Goal: Information Seeking & Learning: Learn about a topic

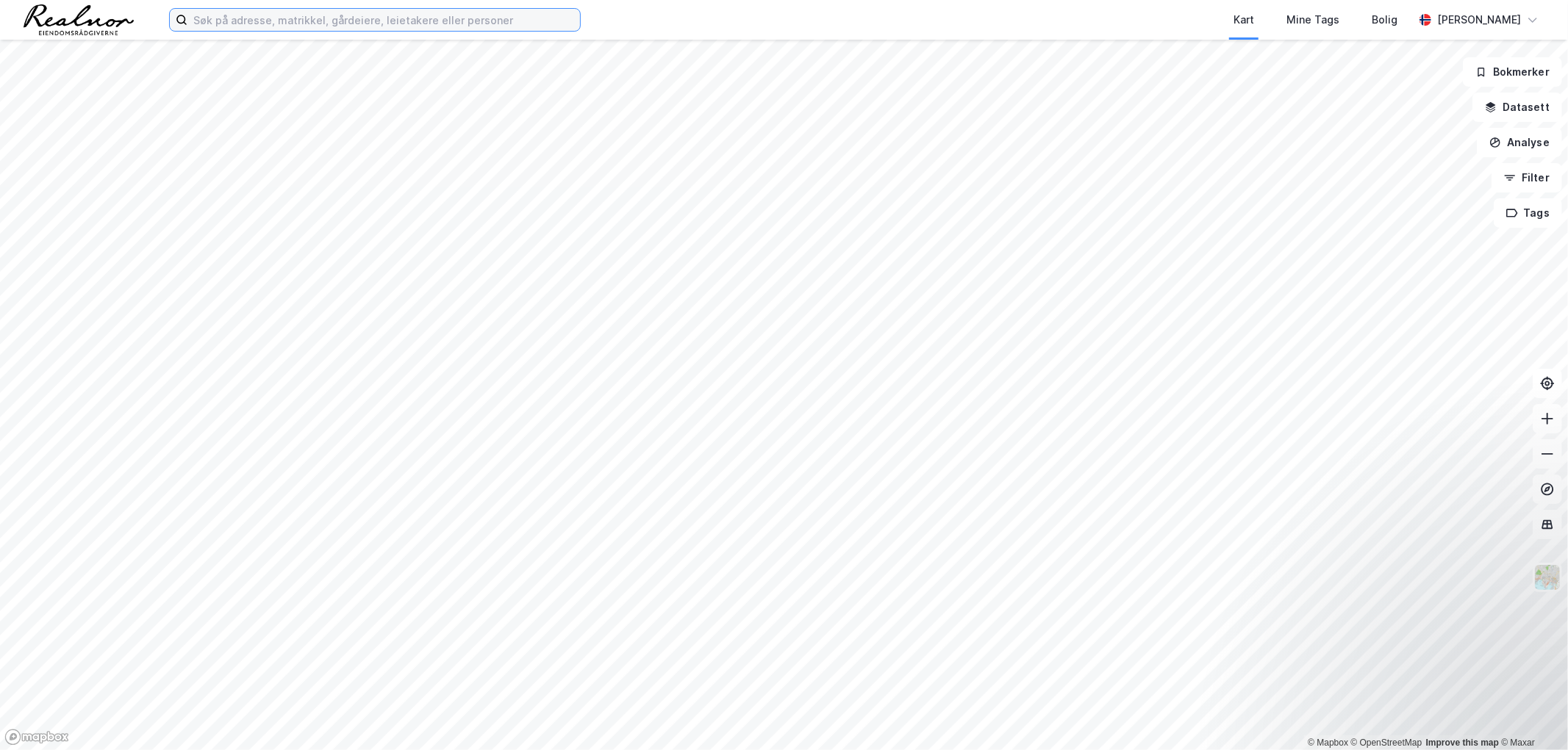
click at [368, 16] on input at bounding box center [384, 20] width 393 height 22
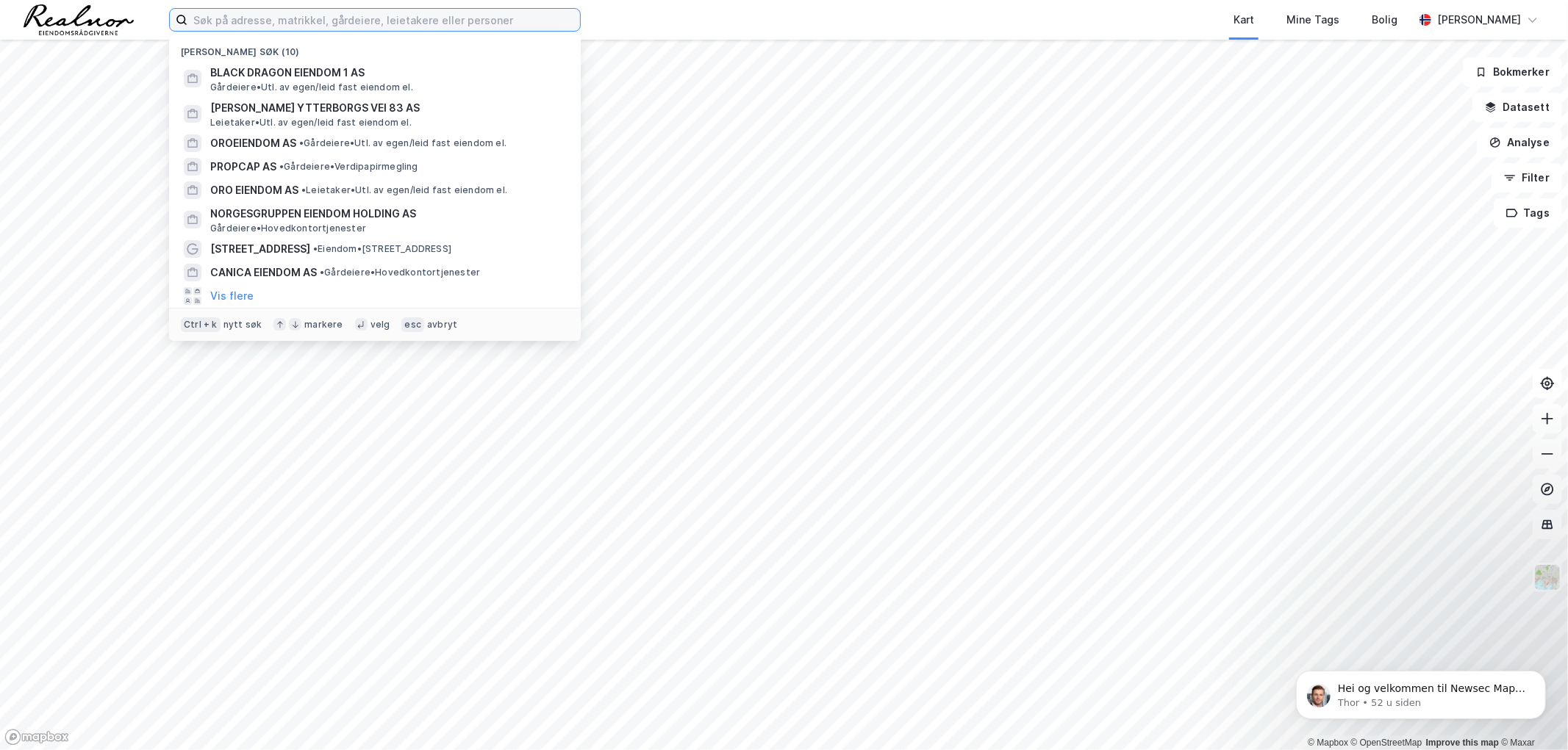
paste input "Nordic Engros"
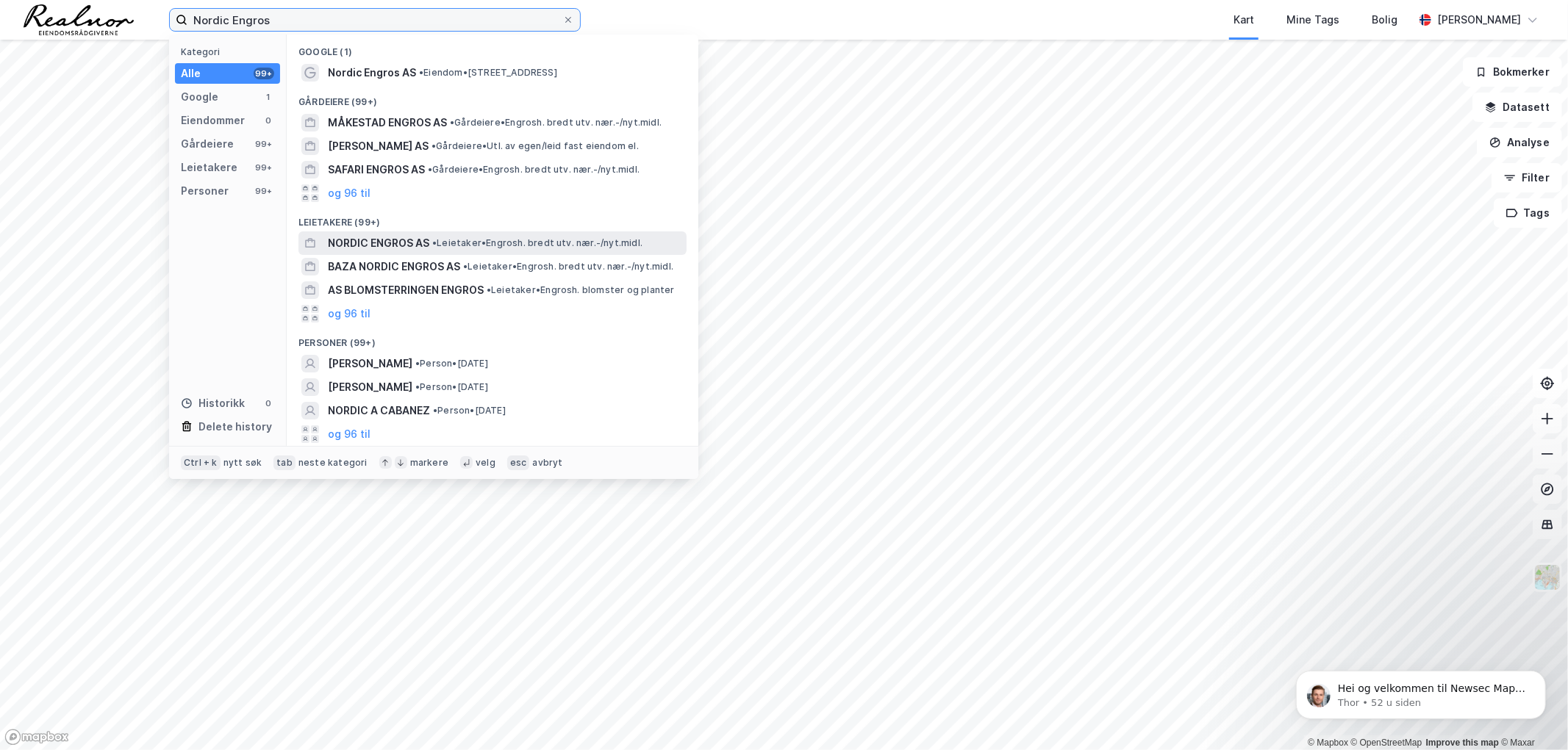
type input "Nordic Engros"
click at [489, 237] on span "• Leietaker • Engrosh. bredt utv. nær.-/nyt.midl." at bounding box center [537, 242] width 210 height 12
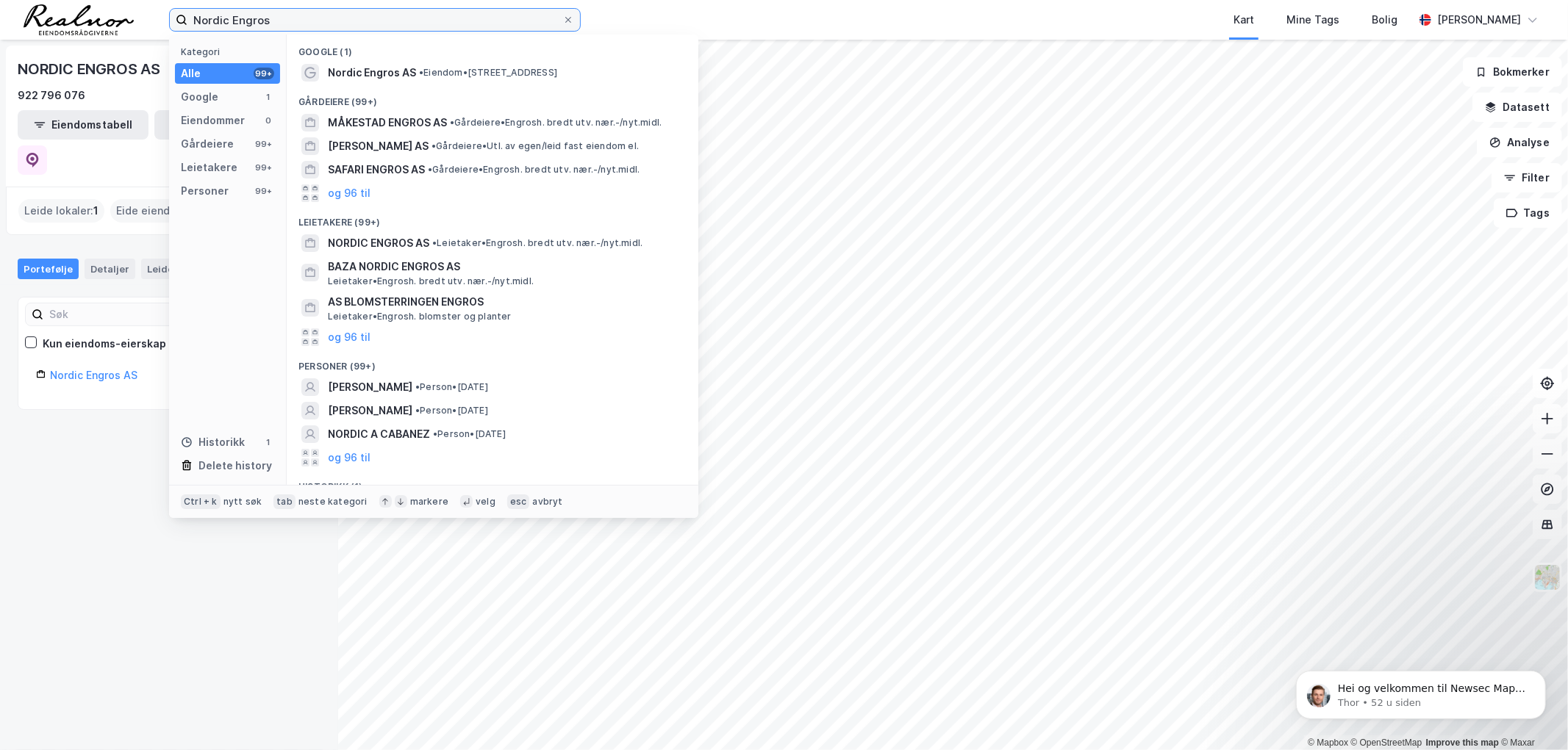
click at [291, 19] on input "Nordic Engros" at bounding box center [375, 20] width 375 height 22
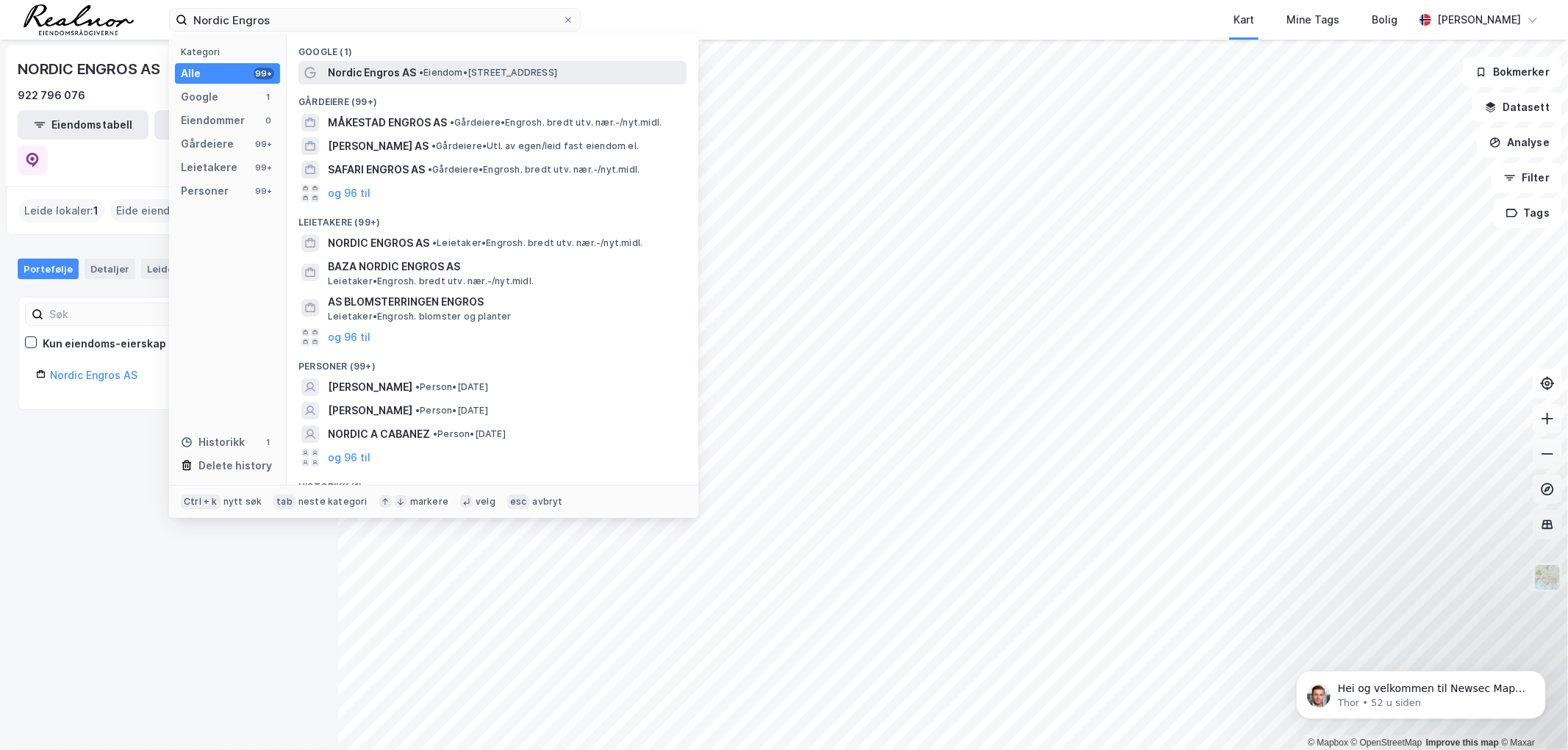
click at [480, 72] on span "• Eiendom • Persveien 20, 0581 Oslo" at bounding box center [487, 72] width 138 height 12
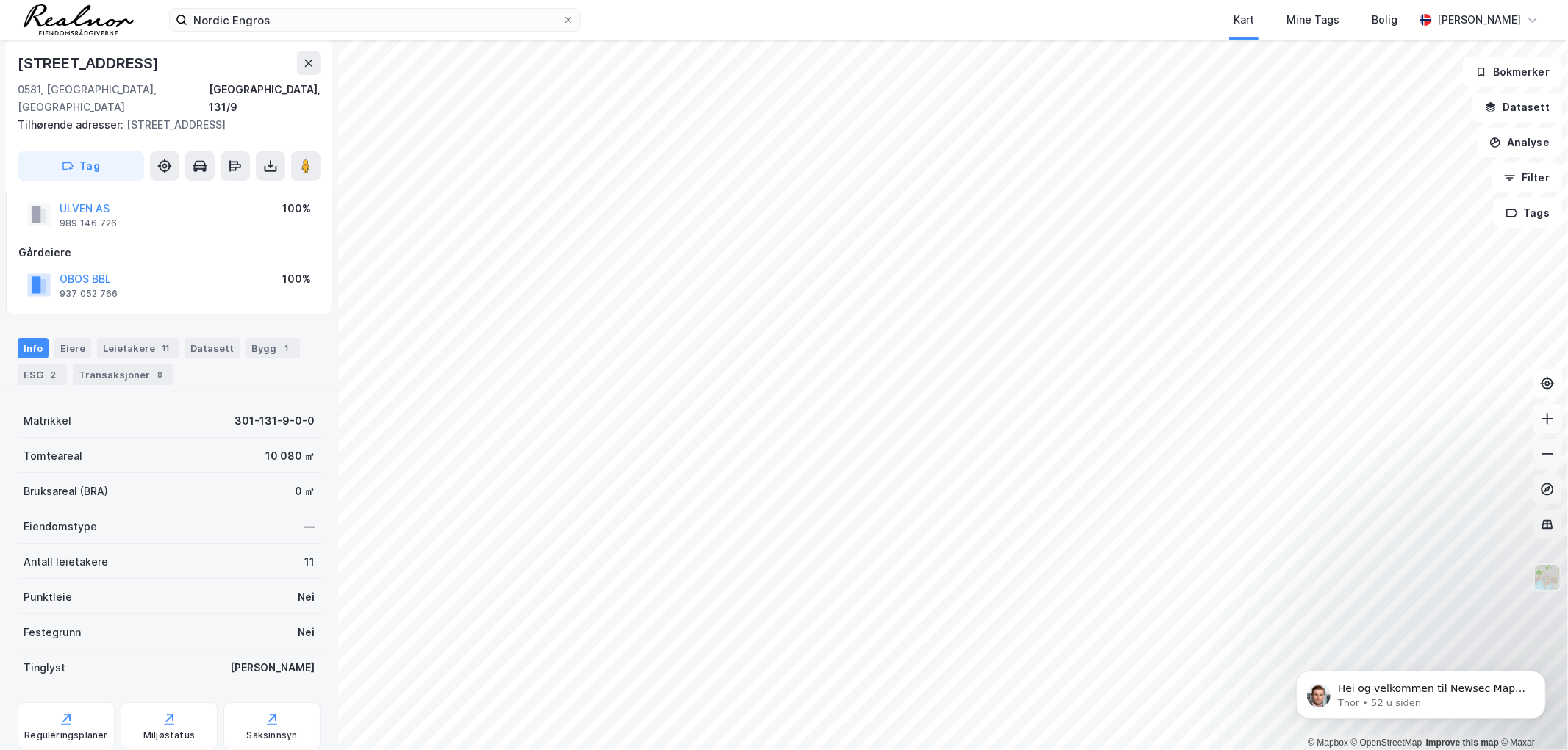
scroll to position [67, 0]
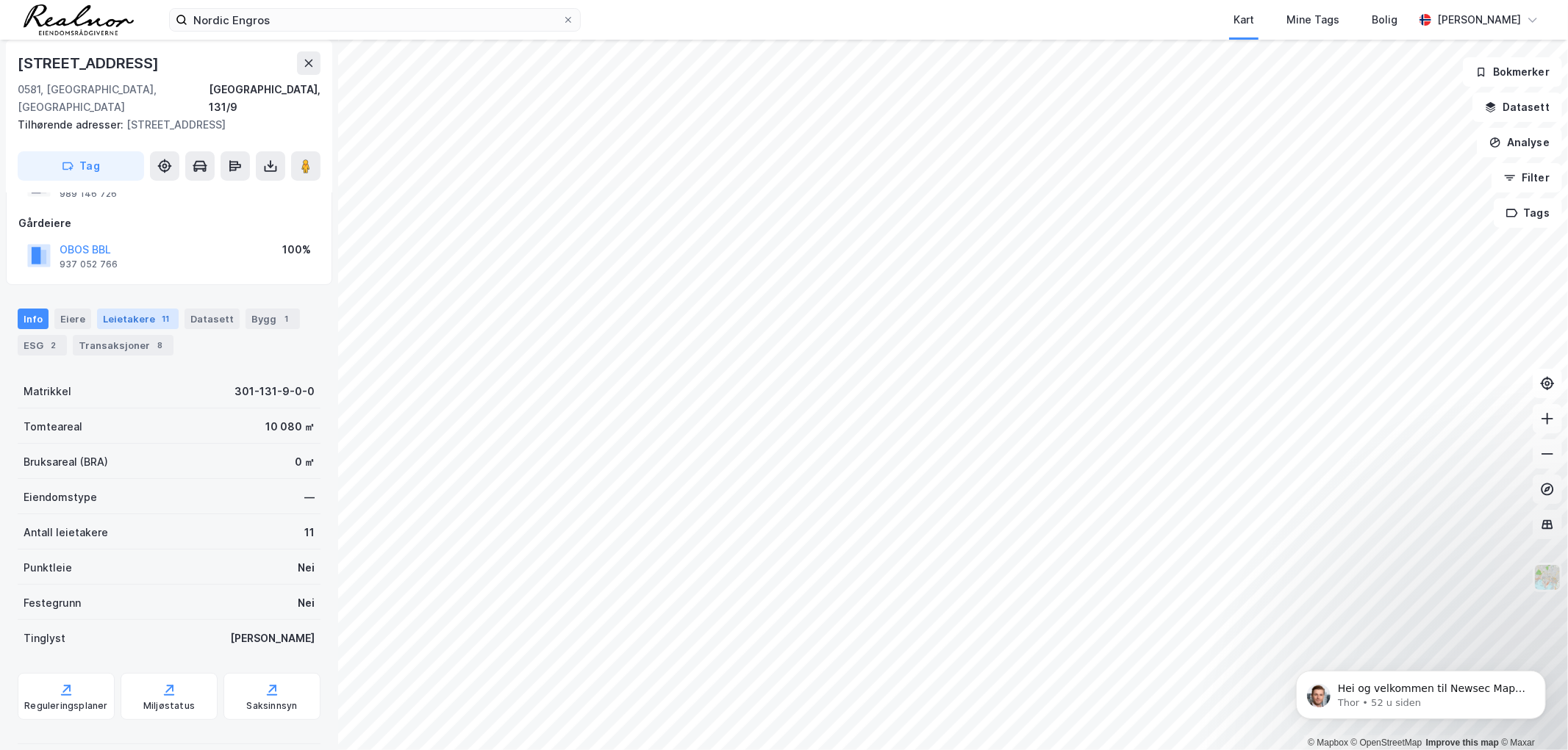
click at [142, 308] on div "Leietakere 11" at bounding box center [137, 318] width 81 height 21
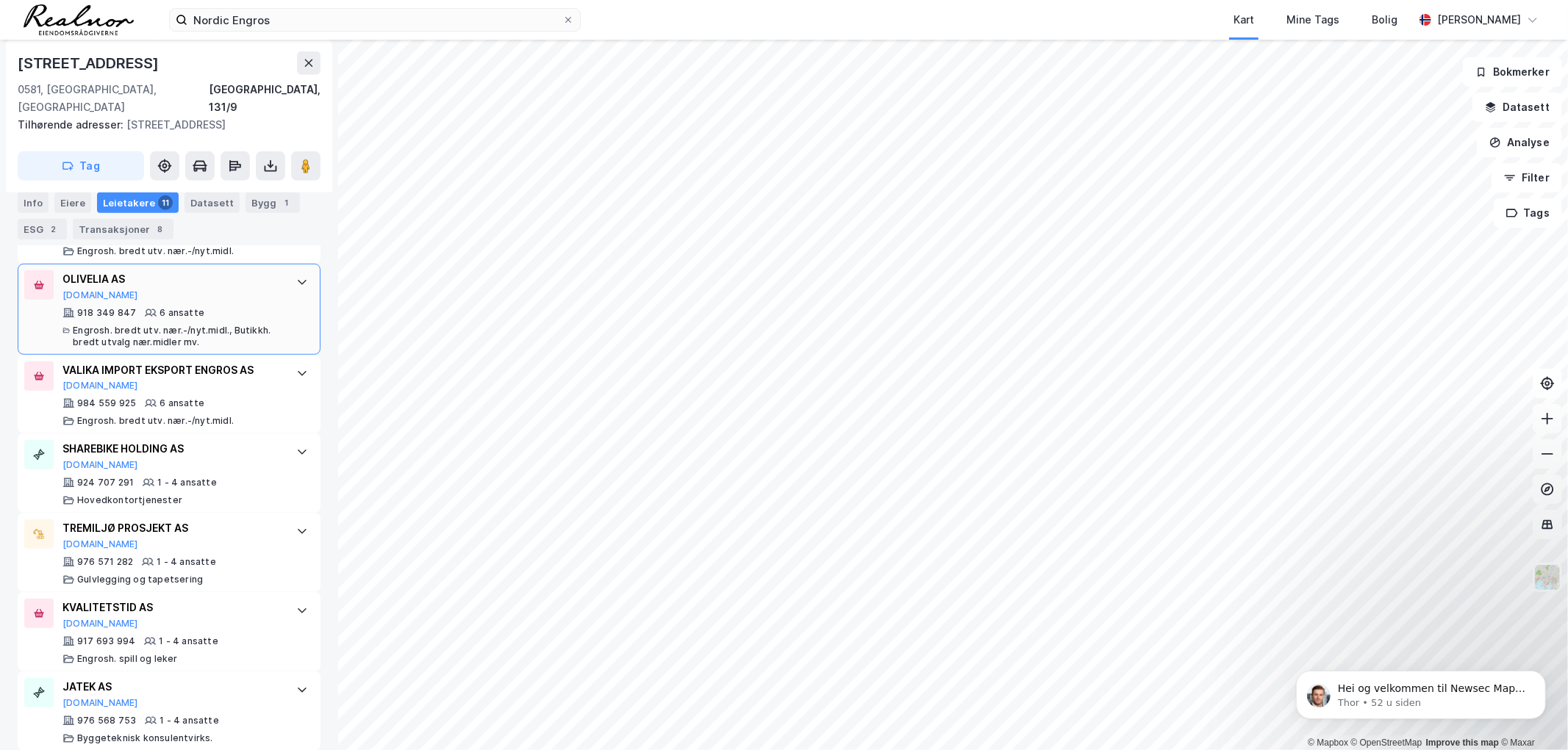
scroll to position [840, 0]
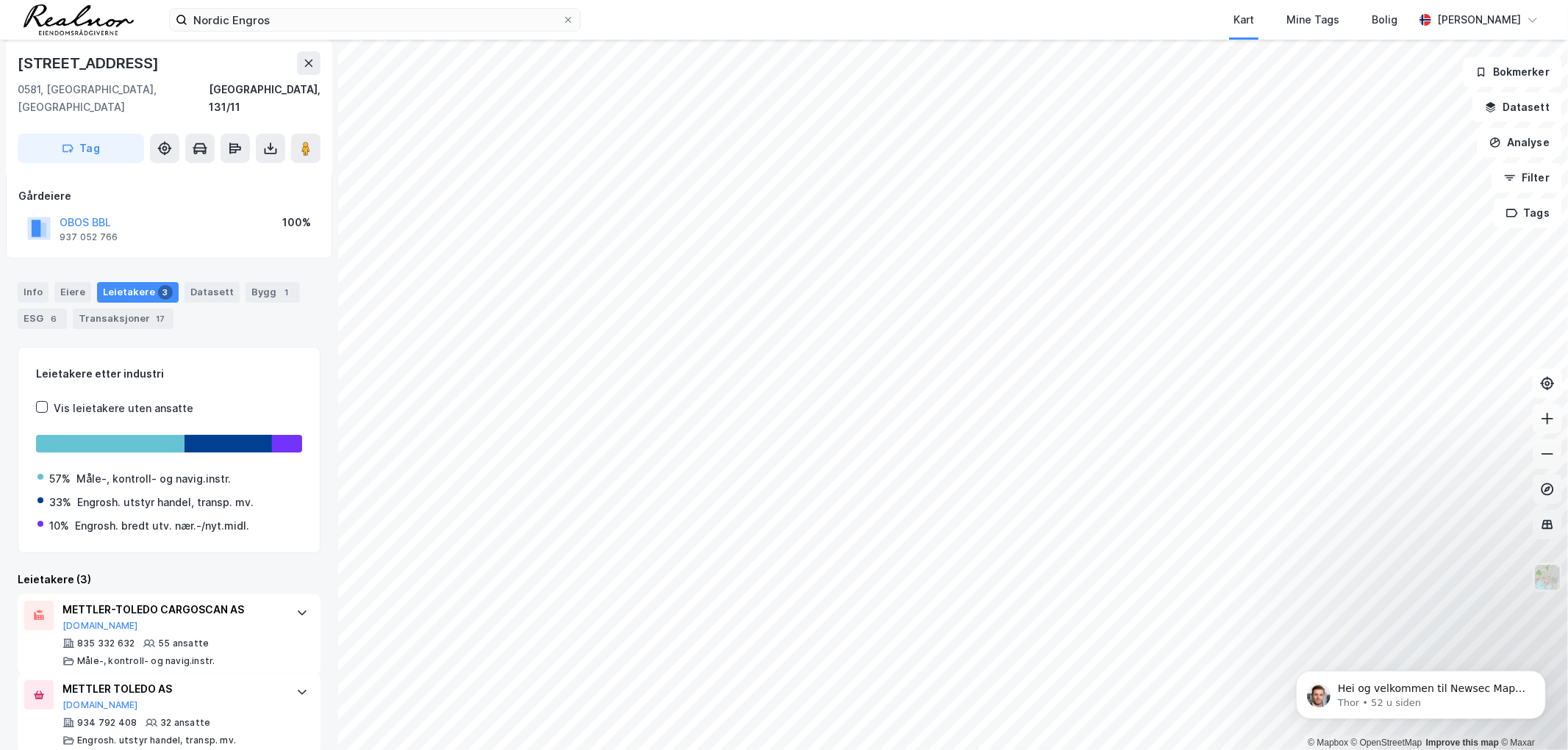
scroll to position [158, 0]
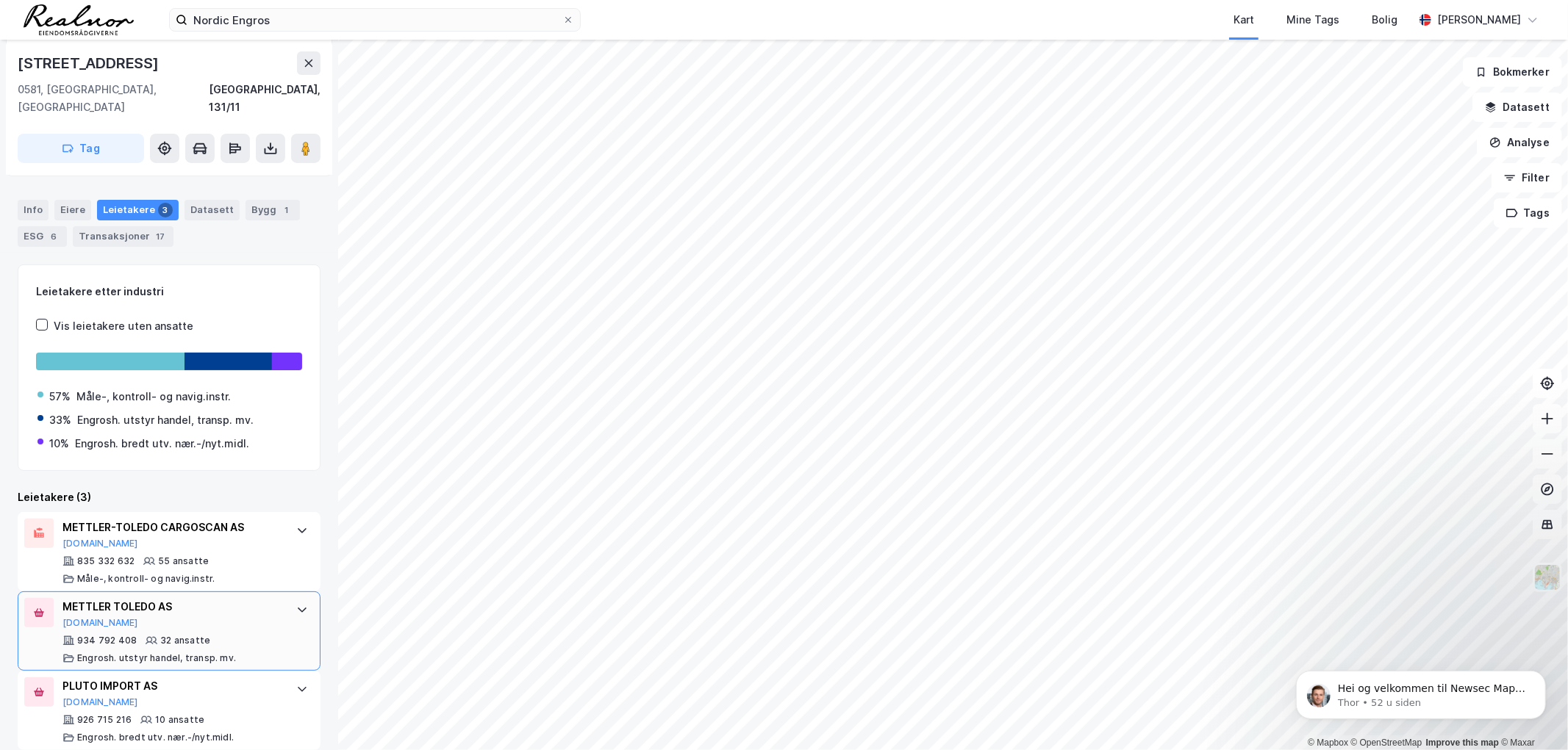
click at [106, 598] on div "METTLER TOLEDO AS" at bounding box center [172, 607] width 219 height 18
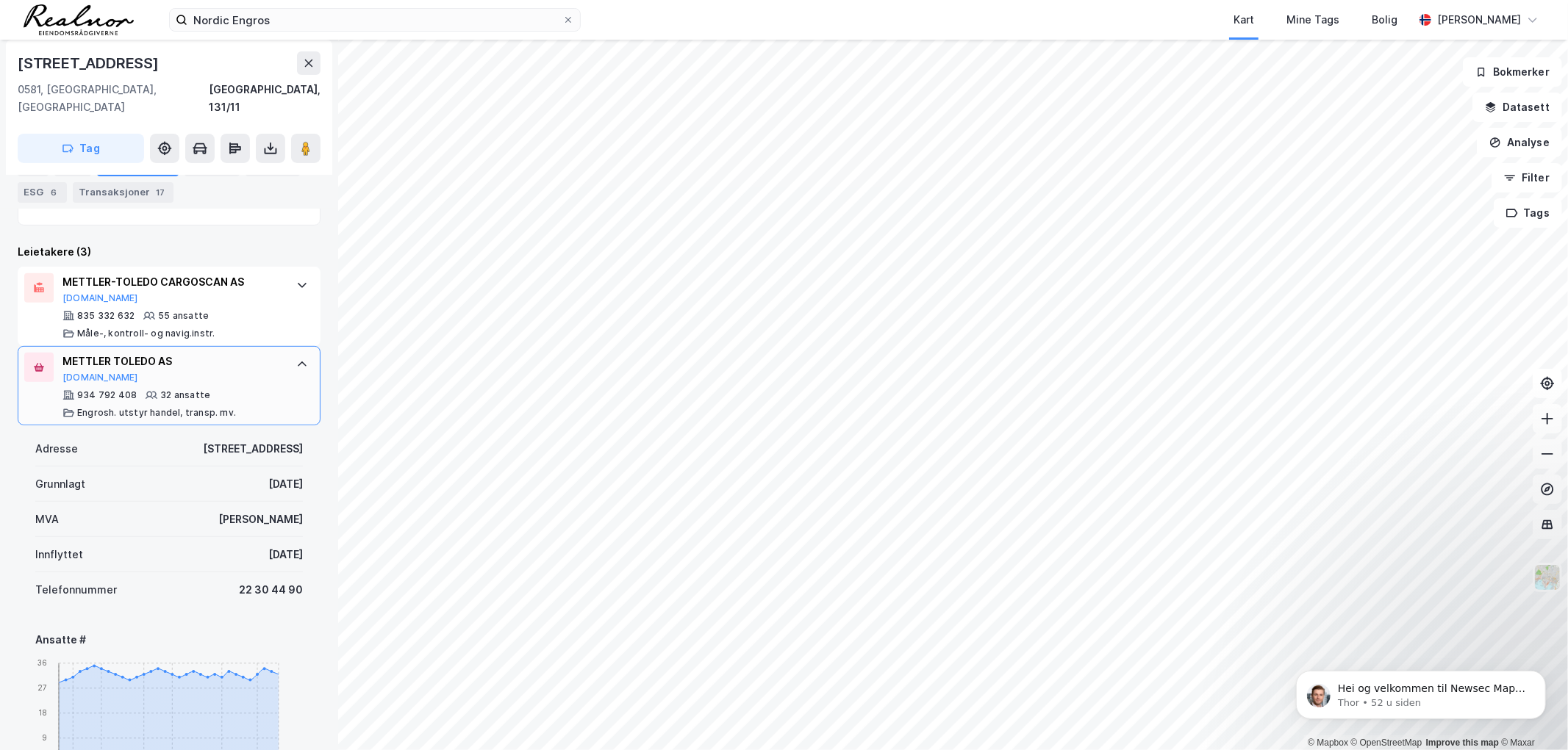
click at [75, 352] on div "METTLER TOLEDO AS" at bounding box center [172, 361] width 219 height 18
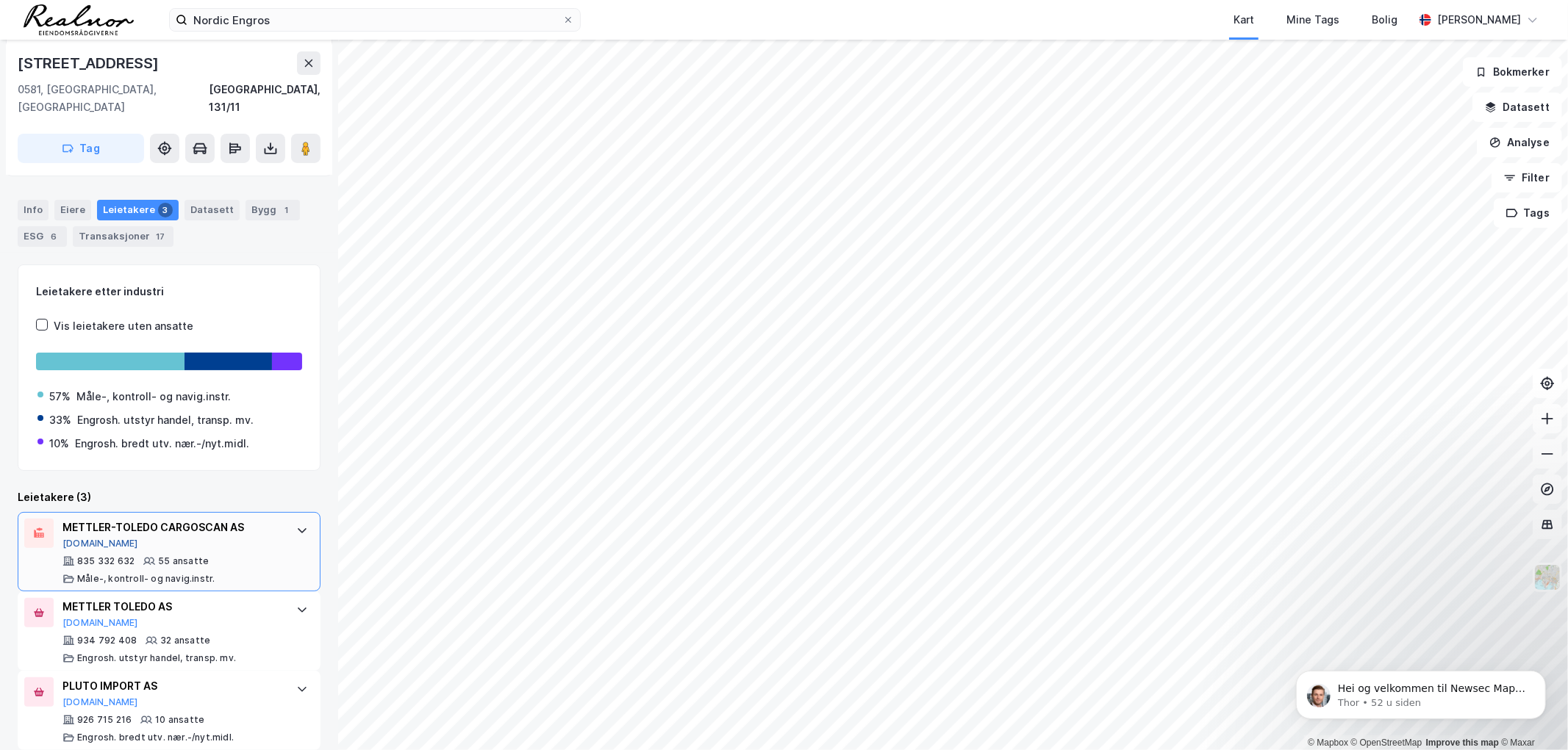
click at [81, 538] on button "[DOMAIN_NAME]" at bounding box center [100, 544] width 76 height 12
click at [77, 617] on button "[DOMAIN_NAME]" at bounding box center [100, 622] width 76 height 12
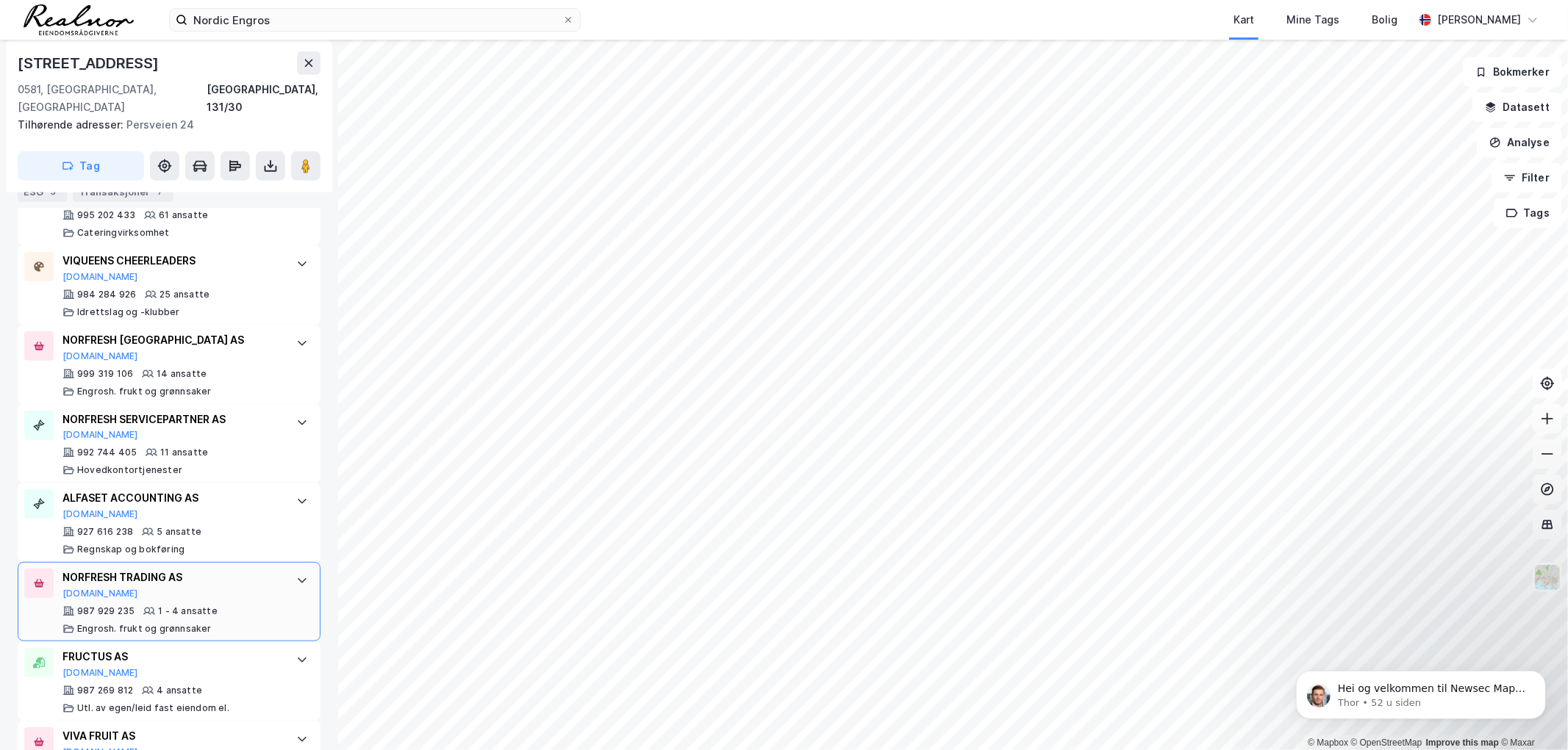
scroll to position [687, 0]
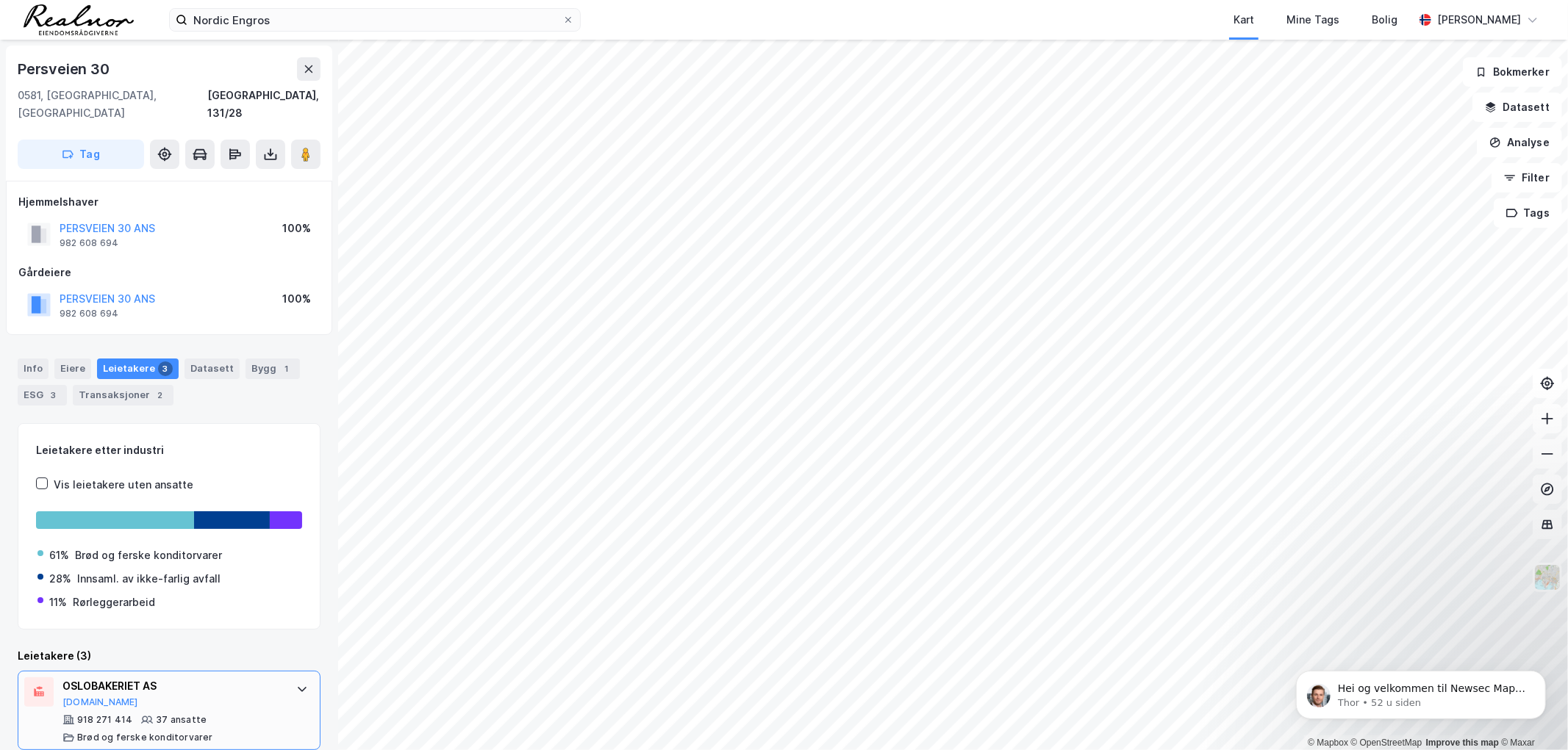
scroll to position [158, 0]
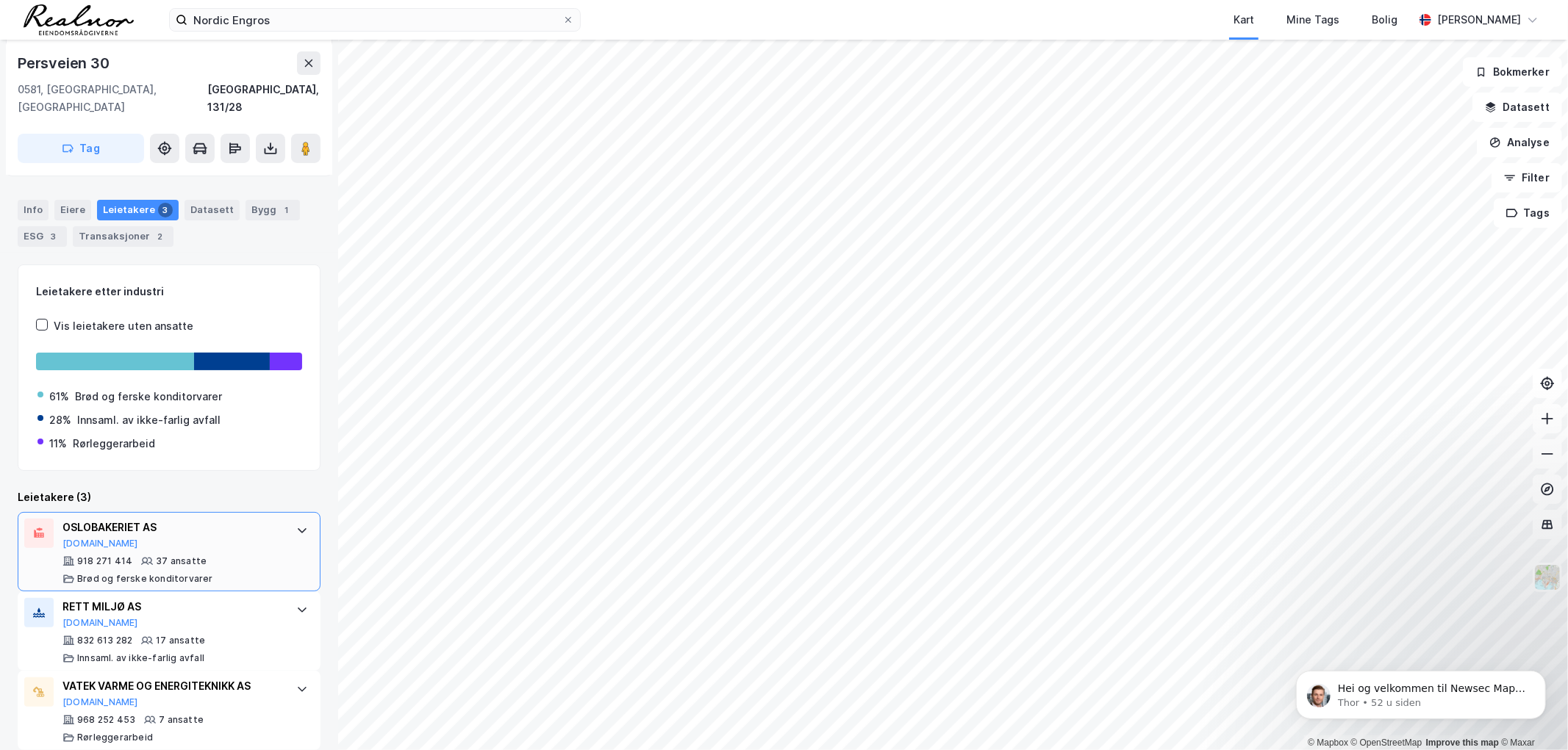
click at [143, 518] on div "OSLOBAKERIET AS" at bounding box center [172, 527] width 219 height 18
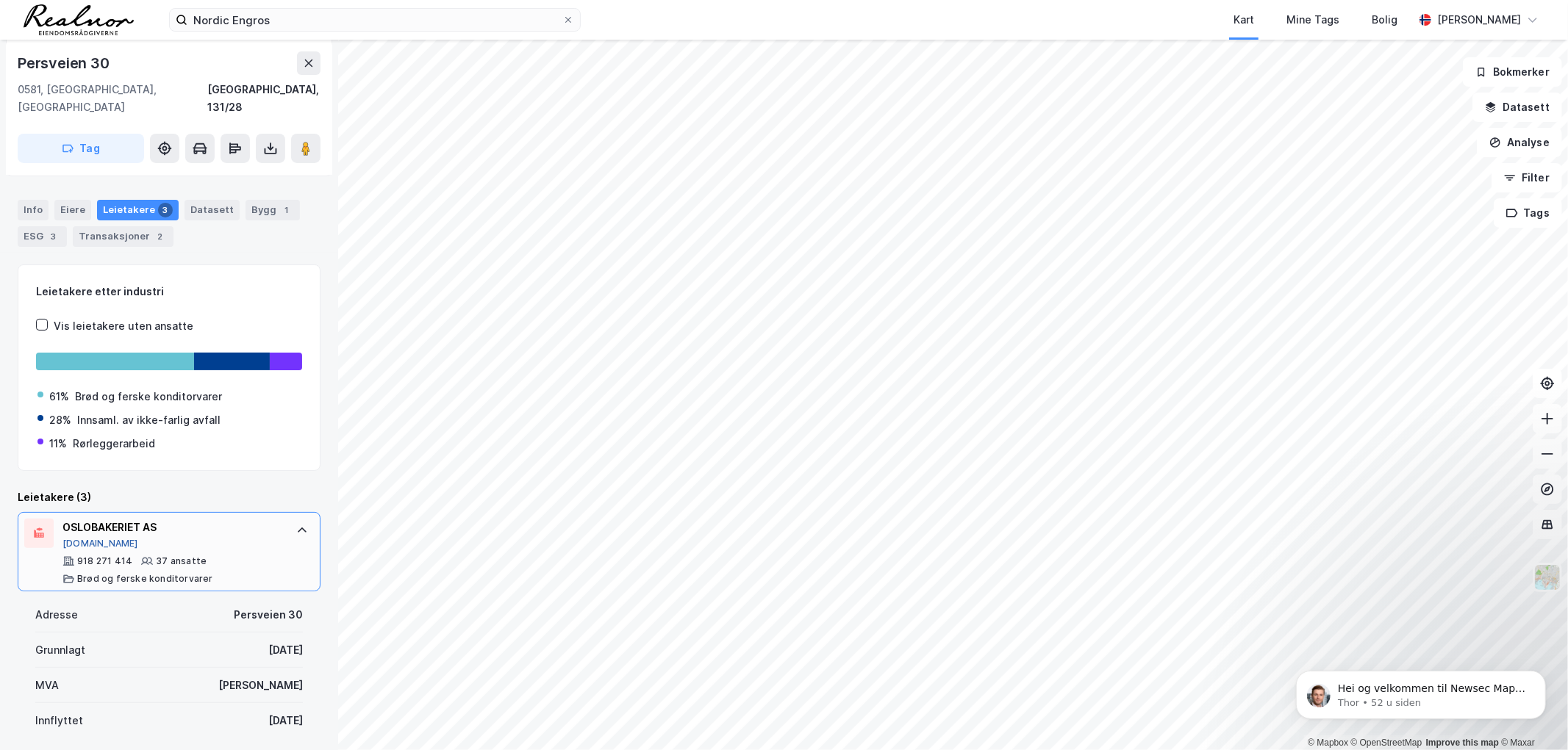
click at [86, 538] on button "[DOMAIN_NAME]" at bounding box center [100, 544] width 76 height 12
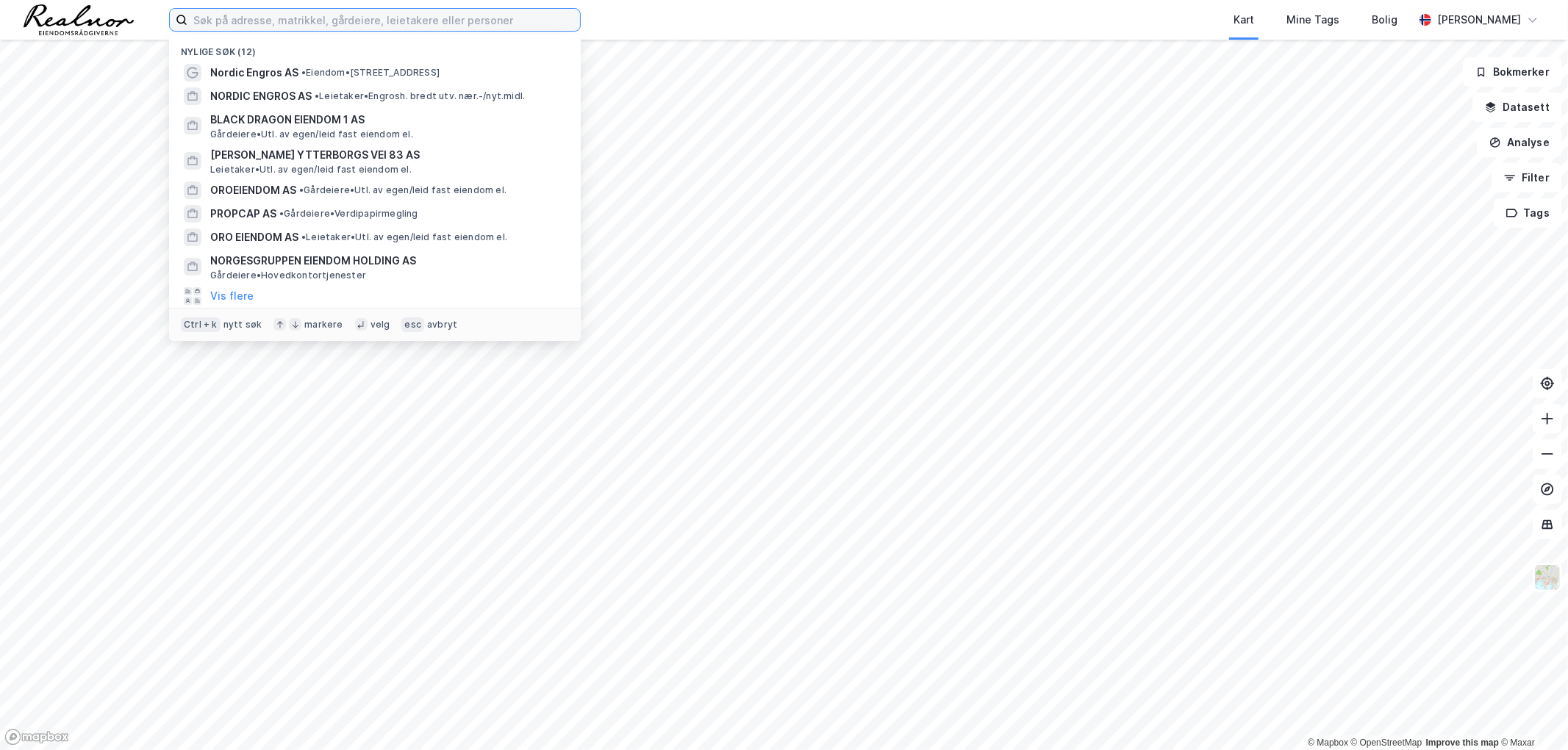
click at [265, 18] on input at bounding box center [384, 20] width 393 height 22
paste input "xv. Nefab Packaging norway AS"
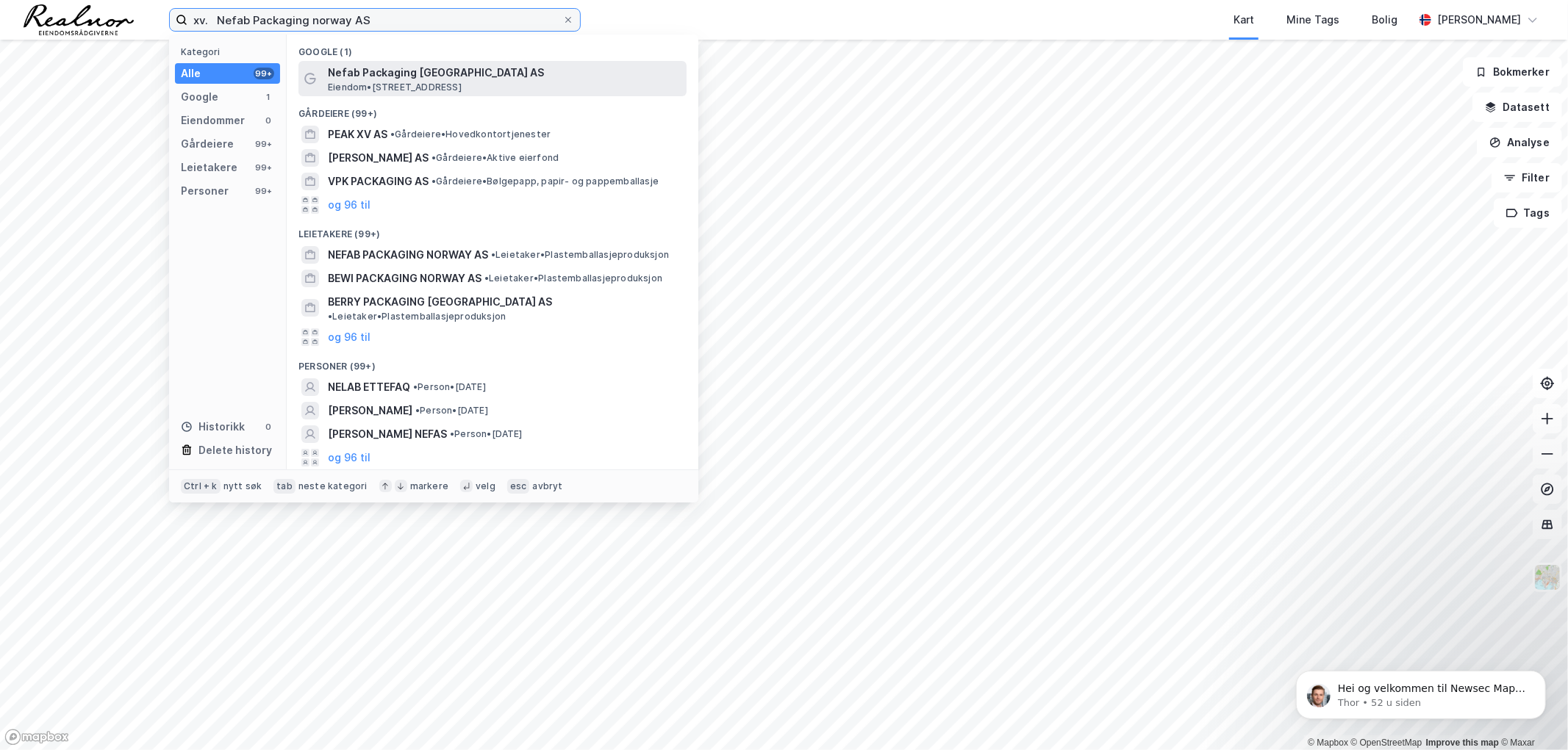
type input "xv. Nefab Packaging norway AS"
click at [439, 63] on span "Nefab Packaging [GEOGRAPHIC_DATA] AS" at bounding box center [504, 72] width 352 height 18
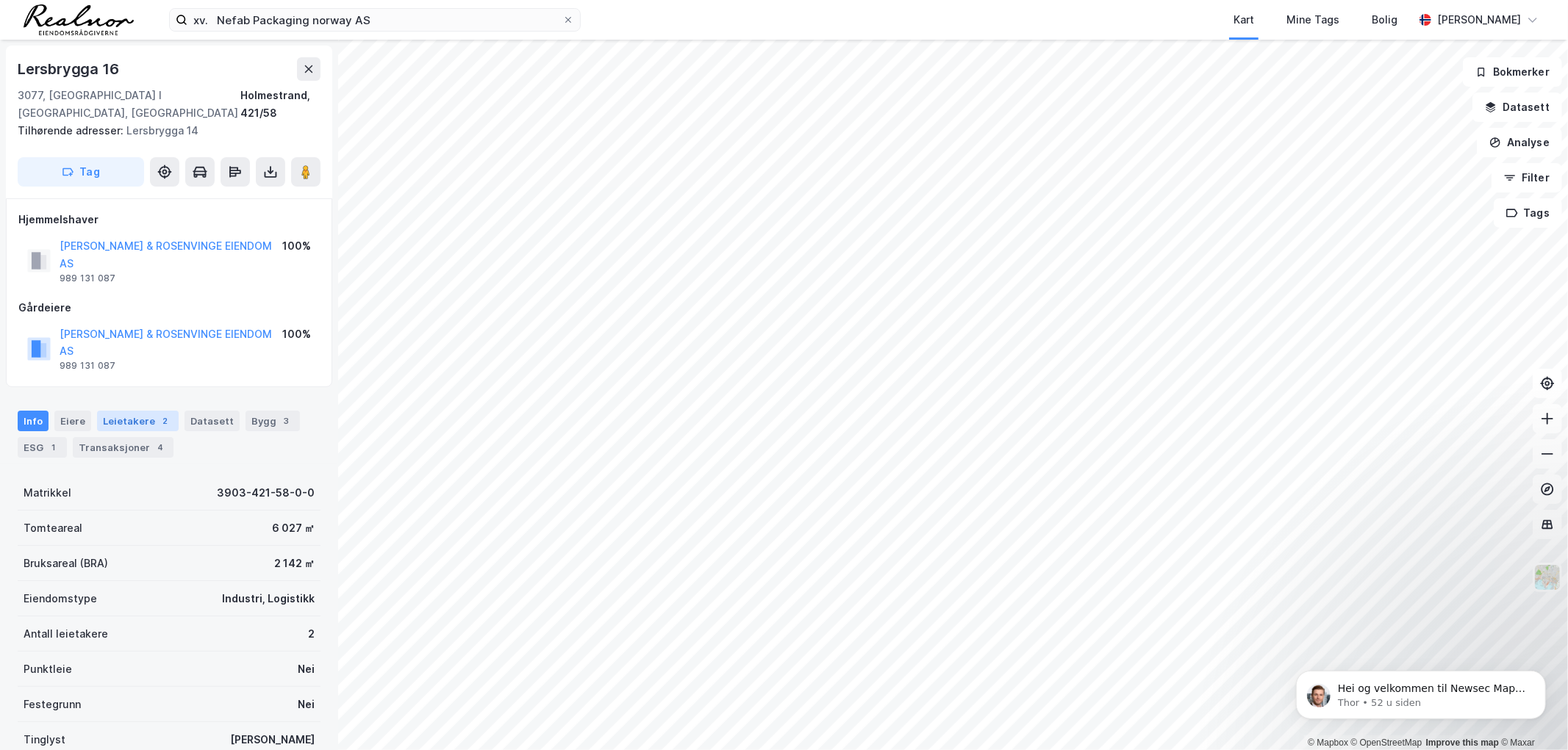
click at [136, 410] on div "Leietakere 2" at bounding box center [137, 420] width 81 height 21
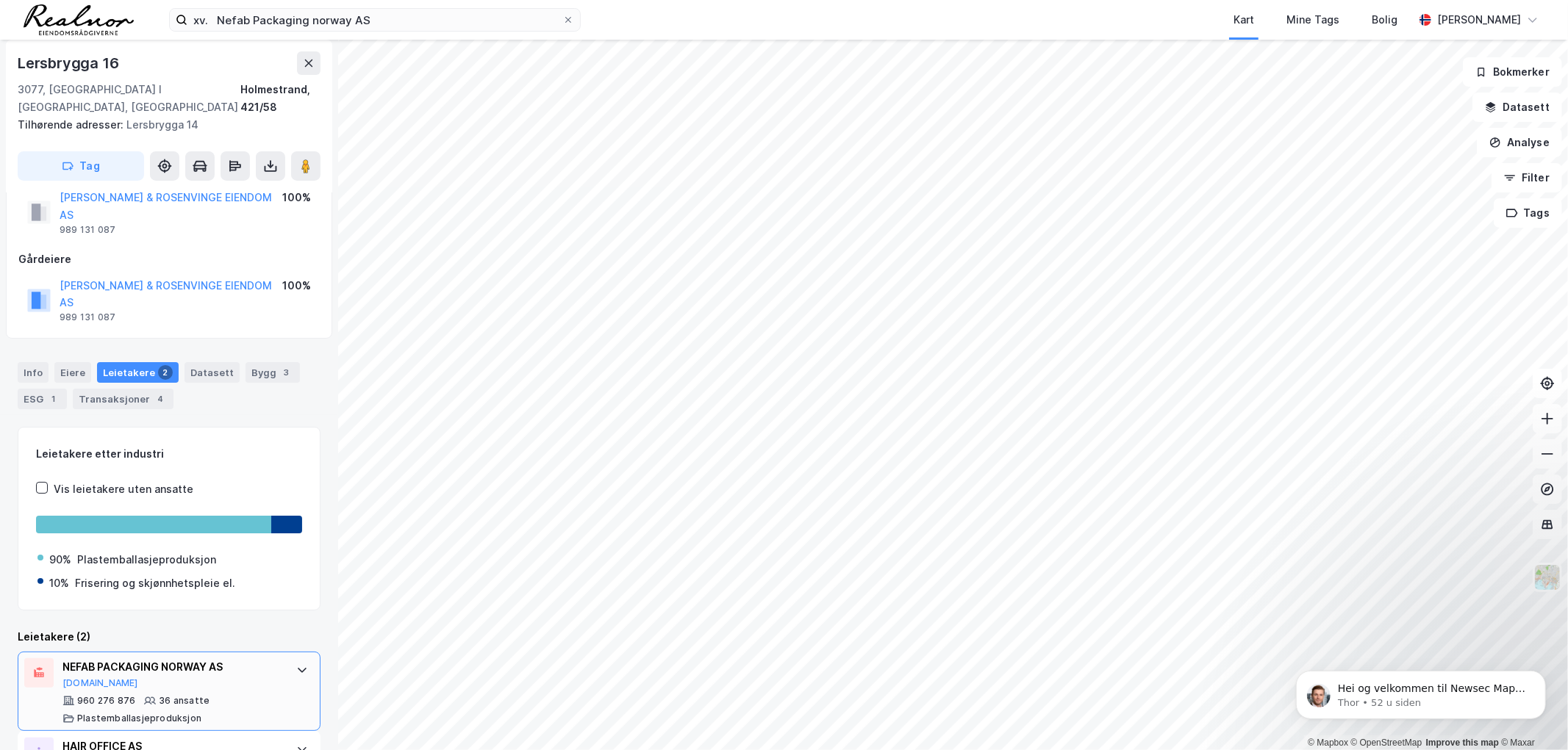
scroll to position [73, 0]
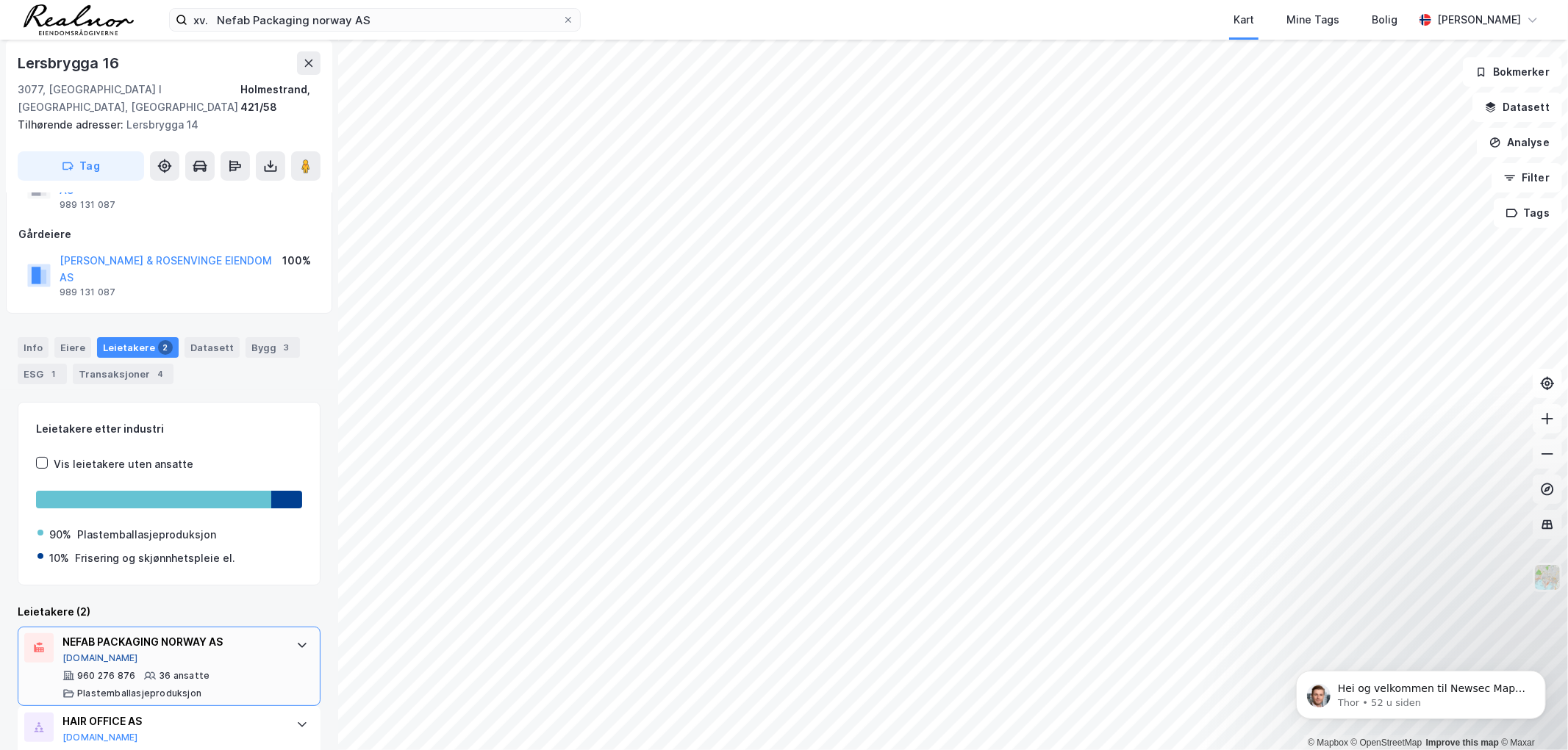
click at [81, 653] on button "[DOMAIN_NAME]" at bounding box center [100, 658] width 76 height 12
click at [246, 337] on div "Bygg 3" at bounding box center [272, 347] width 55 height 21
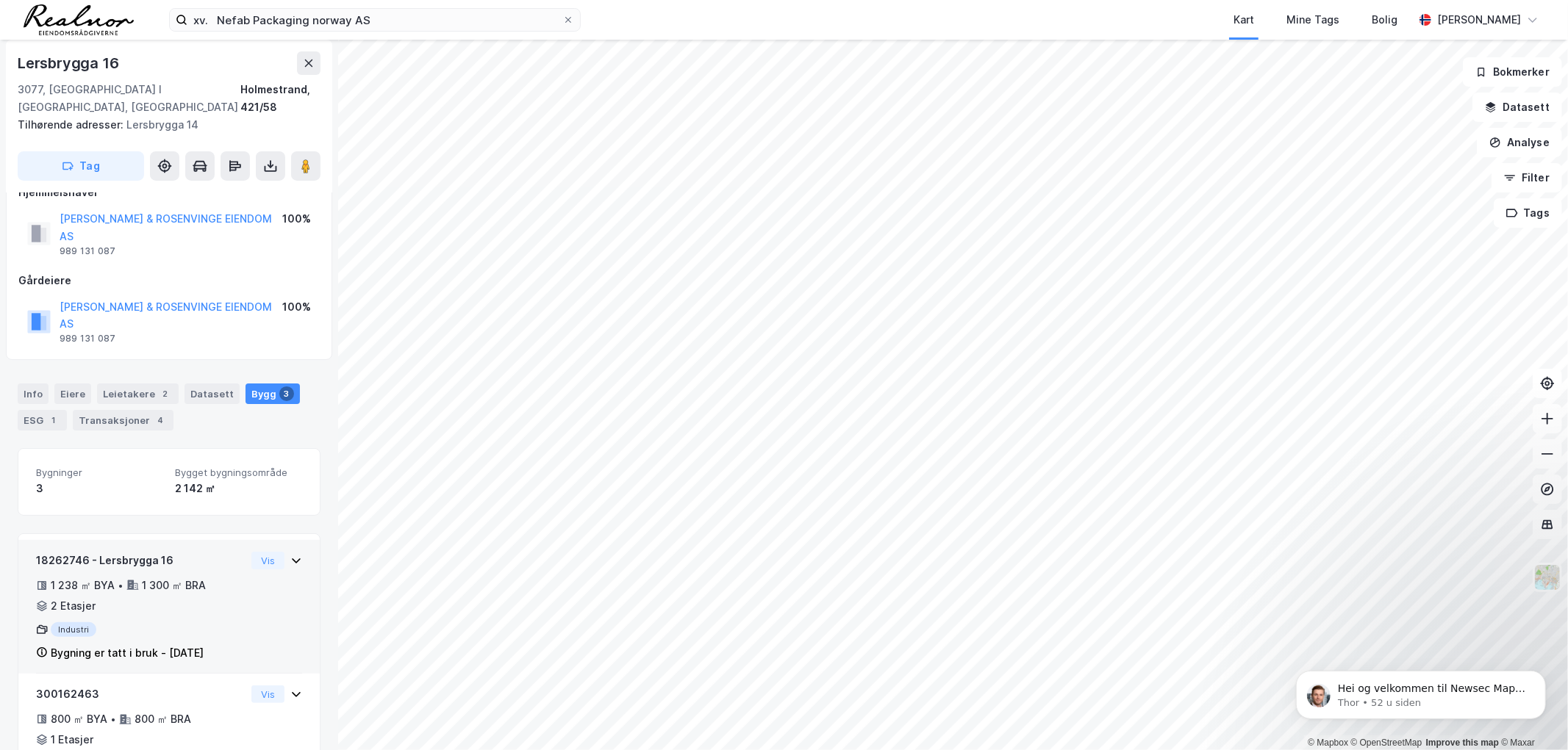
scroll to position [187, 0]
